Goal: Navigation & Orientation: Find specific page/section

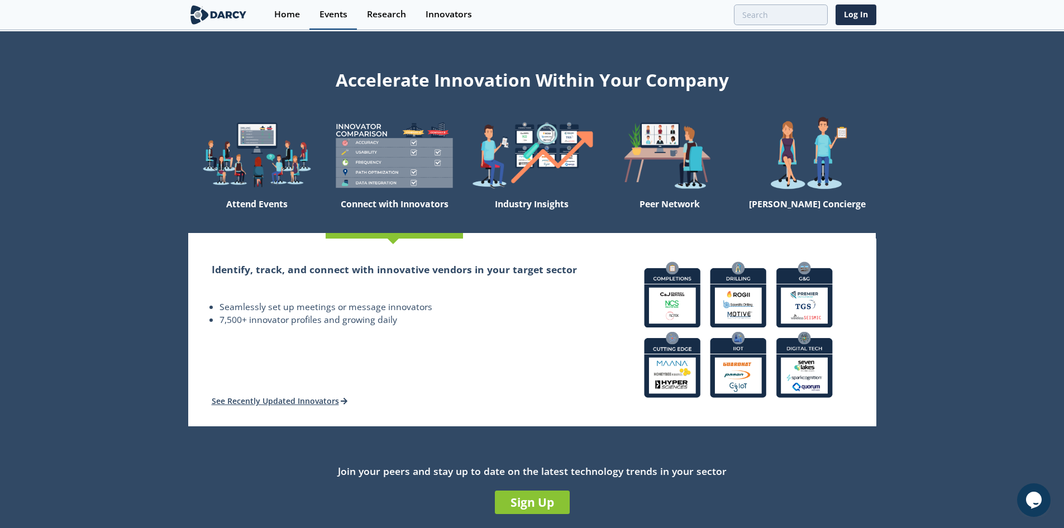
click at [322, 18] on div "Events" at bounding box center [333, 14] width 28 height 9
